Goal: Information Seeking & Learning: Check status

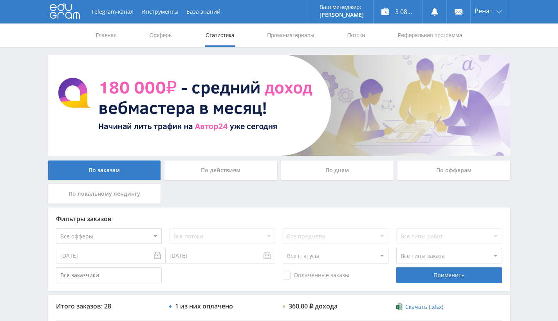
scroll to position [196, 0]
click at [383, 14] on div "3 083,50 ₽" at bounding box center [397, 11] width 49 height 23
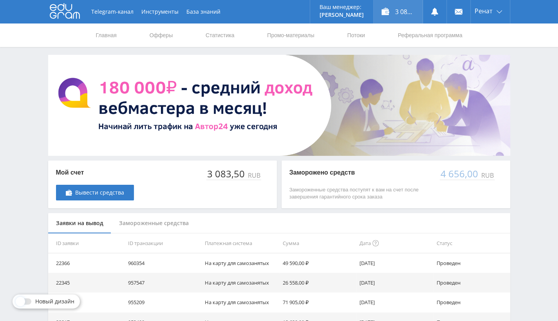
click at [391, 15] on div "3 083,50 ₽" at bounding box center [397, 11] width 49 height 23
click at [429, 12] on link at bounding box center [434, 11] width 23 height 23
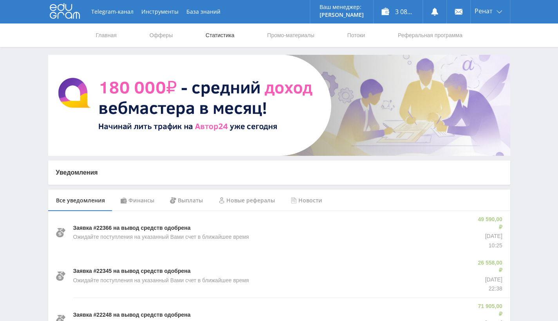
click at [214, 35] on link "Статистика" at bounding box center [220, 34] width 31 height 23
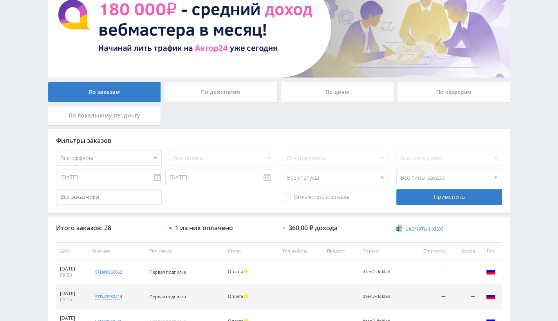
scroll to position [117, 0]
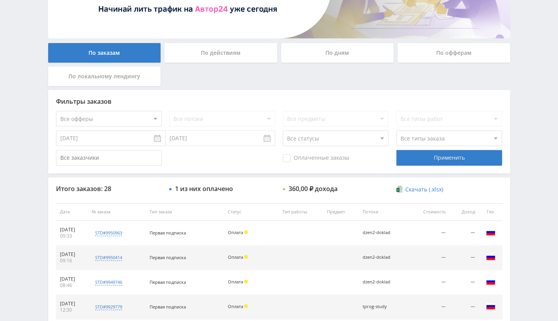
click at [463, 136] on select "Все типы заказа [PERSON_NAME] Новый заказ" at bounding box center [449, 138] width 106 height 16
click at [372, 152] on div "Оплаченные заказы" at bounding box center [336, 158] width 106 height 16
click at [152, 151] on input "text" at bounding box center [109, 158] width 106 height 16
click at [332, 163] on div "Оплаченные заказы" at bounding box center [336, 158] width 106 height 16
click at [331, 158] on span "Оплаченные заказы" at bounding box center [316, 158] width 67 height 8
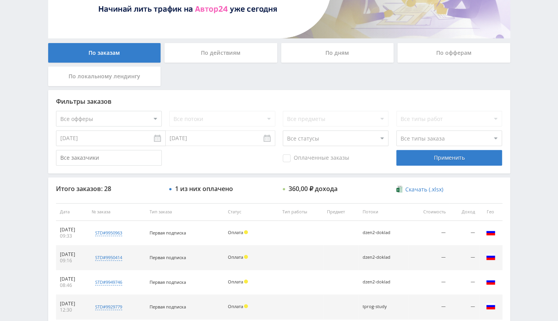
click at [0, 0] on input "Оплаченные заказы" at bounding box center [0, 0] width 0 height 0
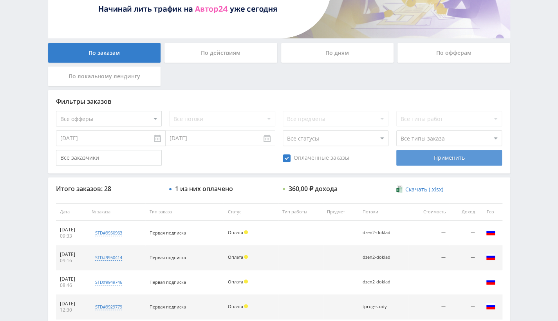
click at [436, 151] on div "Применить" at bounding box center [449, 158] width 106 height 16
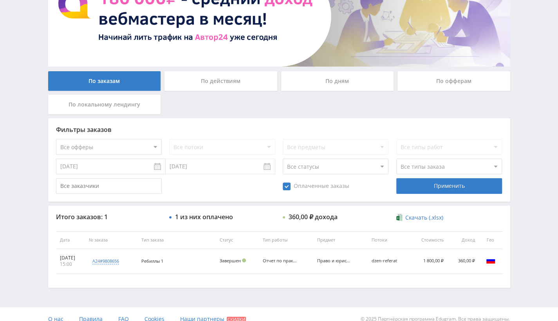
scroll to position [98, 0]
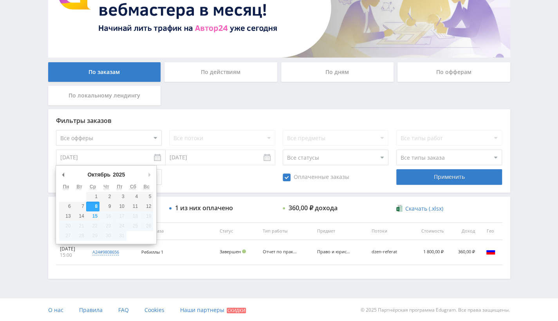
click at [136, 155] on input "[DATE]" at bounding box center [111, 158] width 110 height 16
type input "[DATE]"
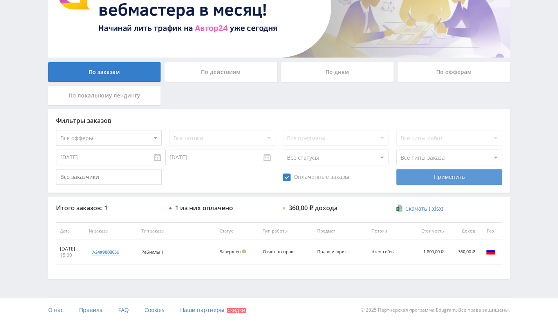
click at [408, 178] on div "Применить" at bounding box center [449, 177] width 106 height 16
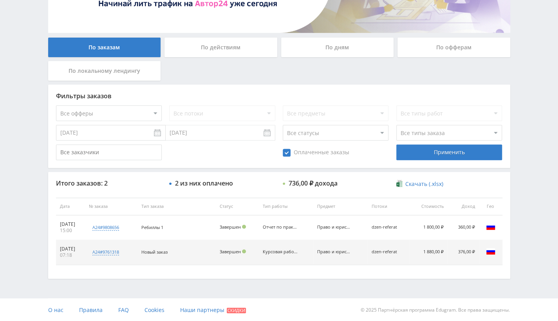
scroll to position [84, 0]
